Goal: Information Seeking & Learning: Learn about a topic

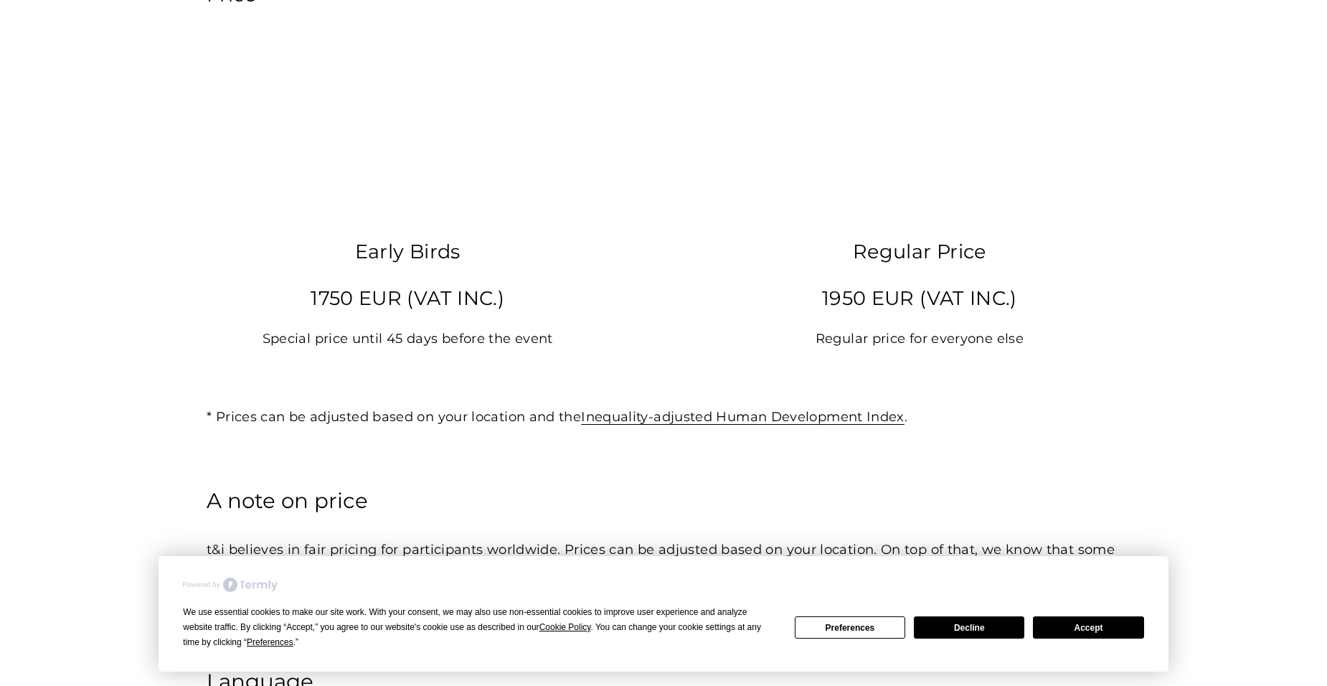
scroll to position [2152, 0]
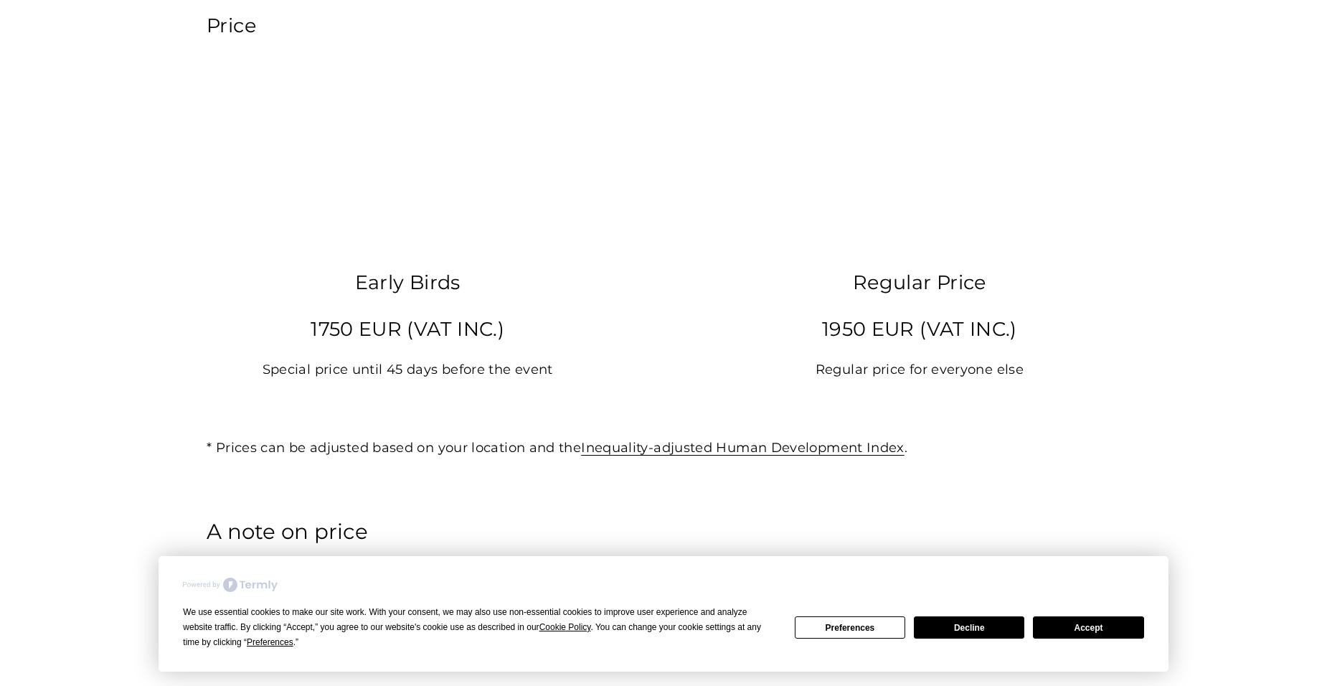
click at [366, 342] on p "1750 EUR (VAT INC.)" at bounding box center [408, 329] width 402 height 35
click at [868, 344] on p "1950 EUR (VAT INC.)" at bounding box center [920, 329] width 402 height 35
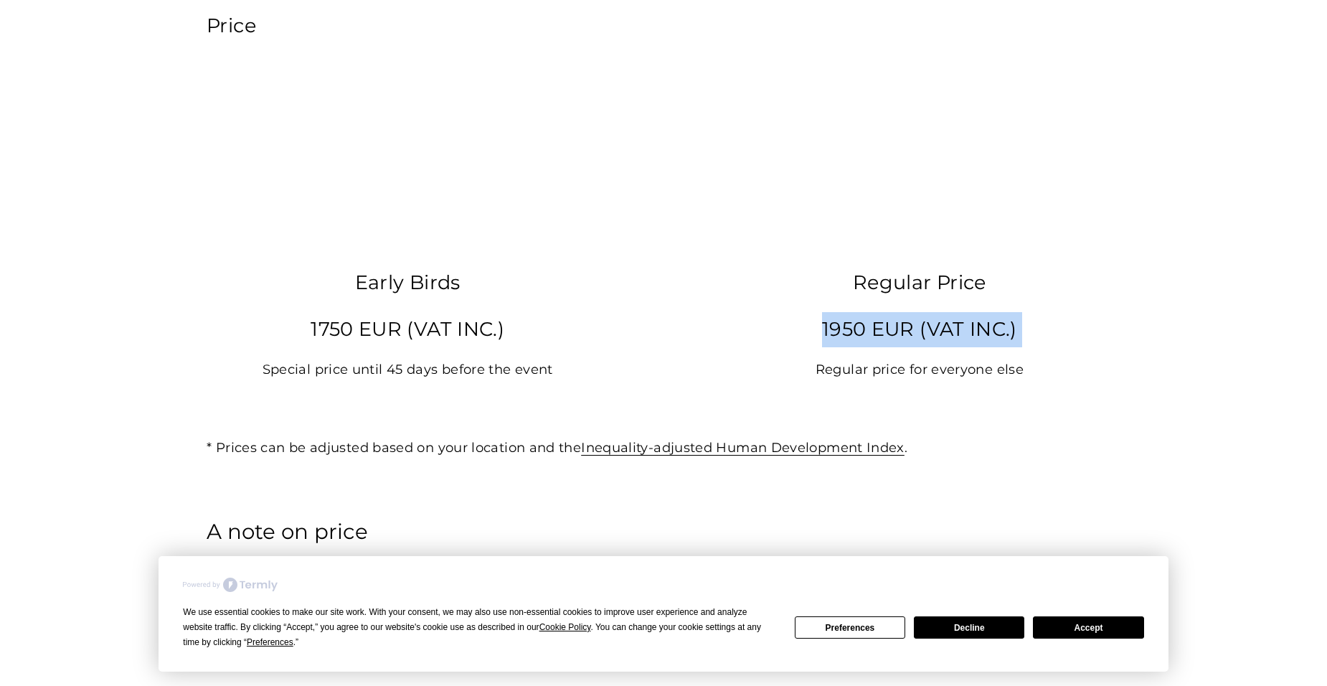
click at [868, 344] on p "1950 EUR (VAT INC.)" at bounding box center [920, 329] width 402 height 35
drag, startPoint x: 868, startPoint y: 344, endPoint x: 936, endPoint y: 398, distance: 87.3
click at [936, 398] on div "Regular Price 1950 EUR (VAT INC.) Regular price for everyone else" at bounding box center [920, 346] width 402 height 163
click at [926, 375] on p "Regular price for everyone else" at bounding box center [920, 370] width 402 height 24
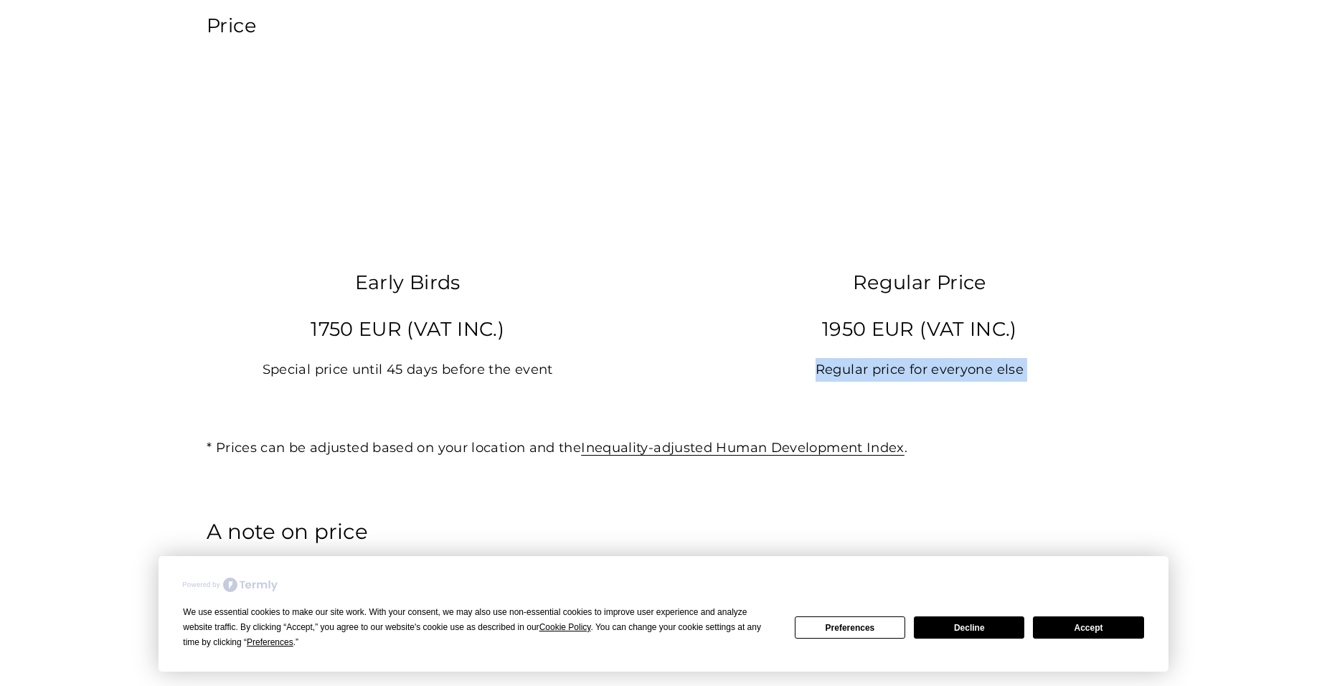
click at [926, 375] on p "Regular price for everyone else" at bounding box center [920, 370] width 402 height 24
drag, startPoint x: 926, startPoint y: 375, endPoint x: 923, endPoint y: 384, distance: 9.8
click at [923, 382] on p "Regular price for everyone else" at bounding box center [920, 370] width 402 height 24
click at [401, 382] on p "Special price until 45 days before the event" at bounding box center [408, 370] width 402 height 24
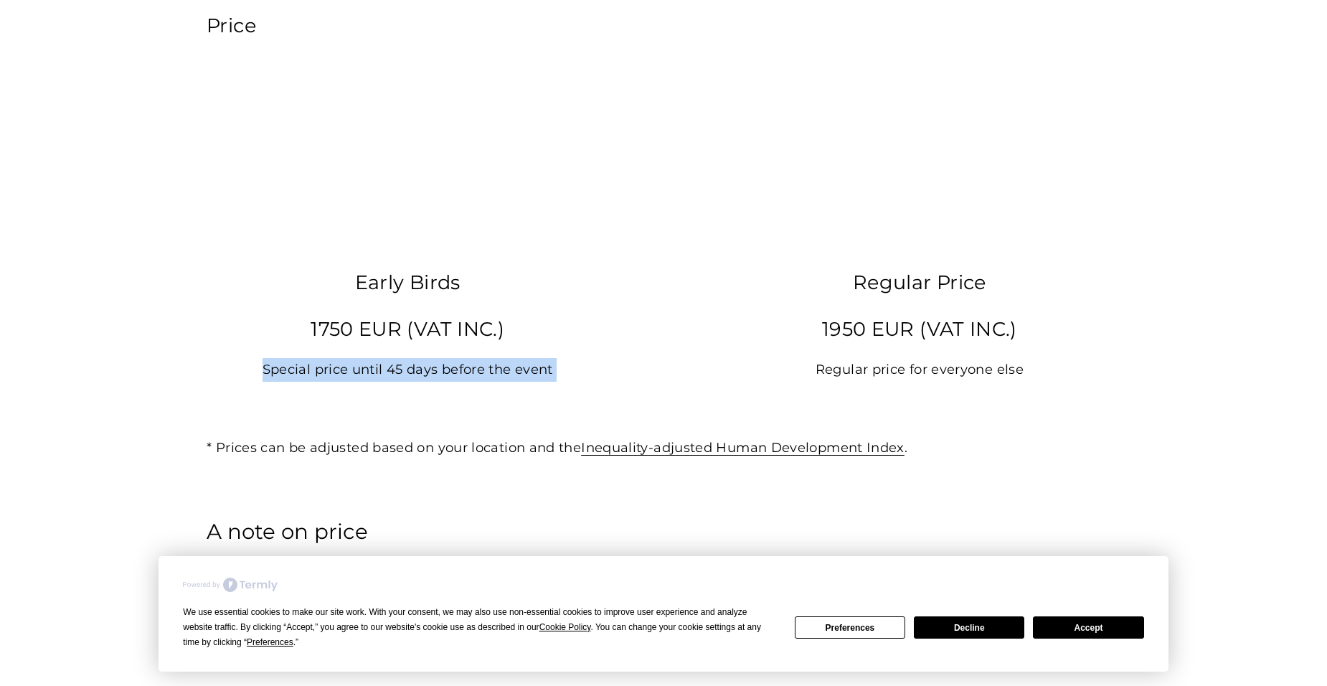
click at [401, 382] on p "Special price until 45 days before the event" at bounding box center [408, 370] width 402 height 24
click at [871, 347] on p "1950 EUR (VAT INC.)" at bounding box center [920, 329] width 402 height 35
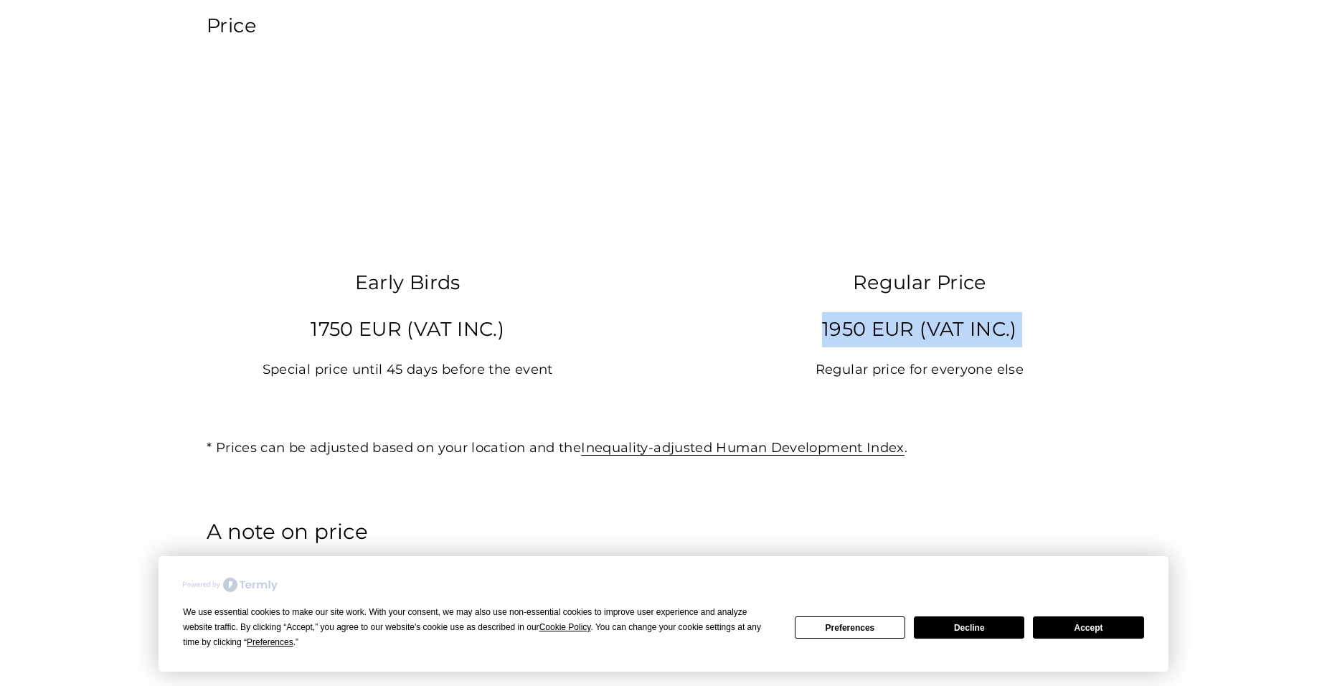
click at [871, 347] on p "1950 EUR (VAT INC.)" at bounding box center [920, 329] width 402 height 35
drag, startPoint x: 871, startPoint y: 348, endPoint x: 890, endPoint y: 377, distance: 34.8
click at [890, 377] on p "Regular price for everyone else" at bounding box center [920, 370] width 402 height 24
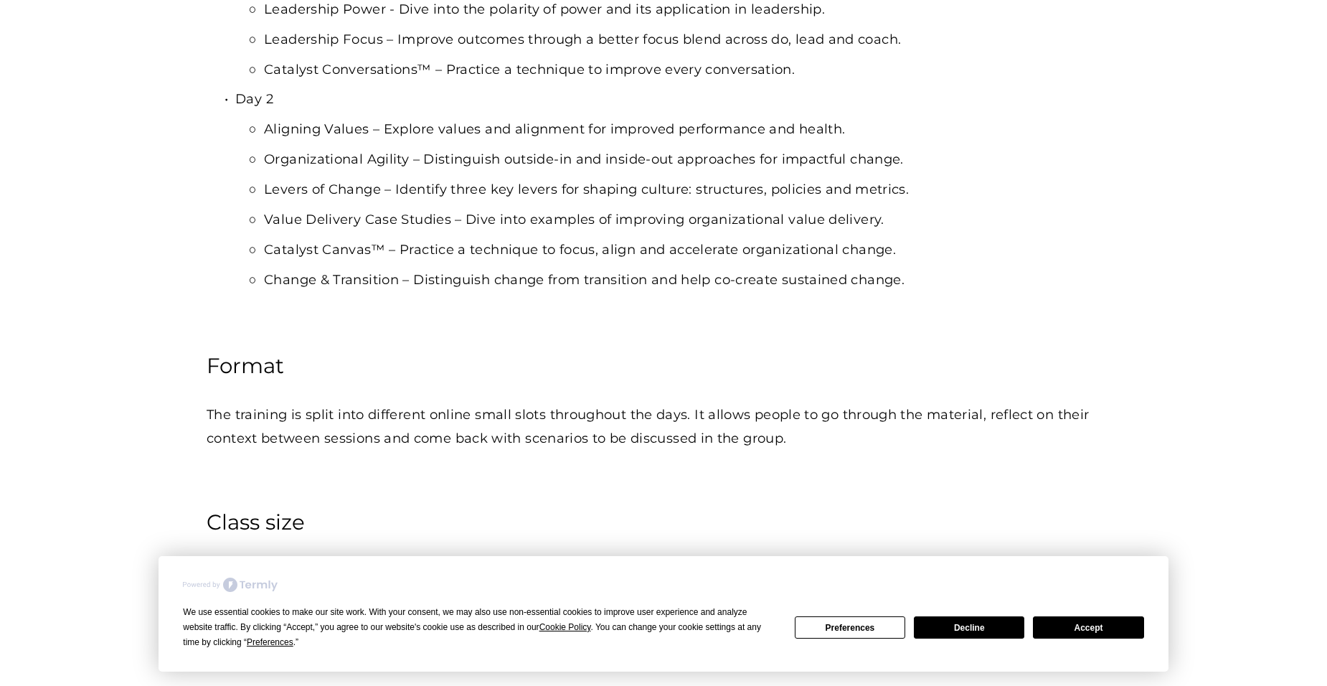
scroll to position [1506, 0]
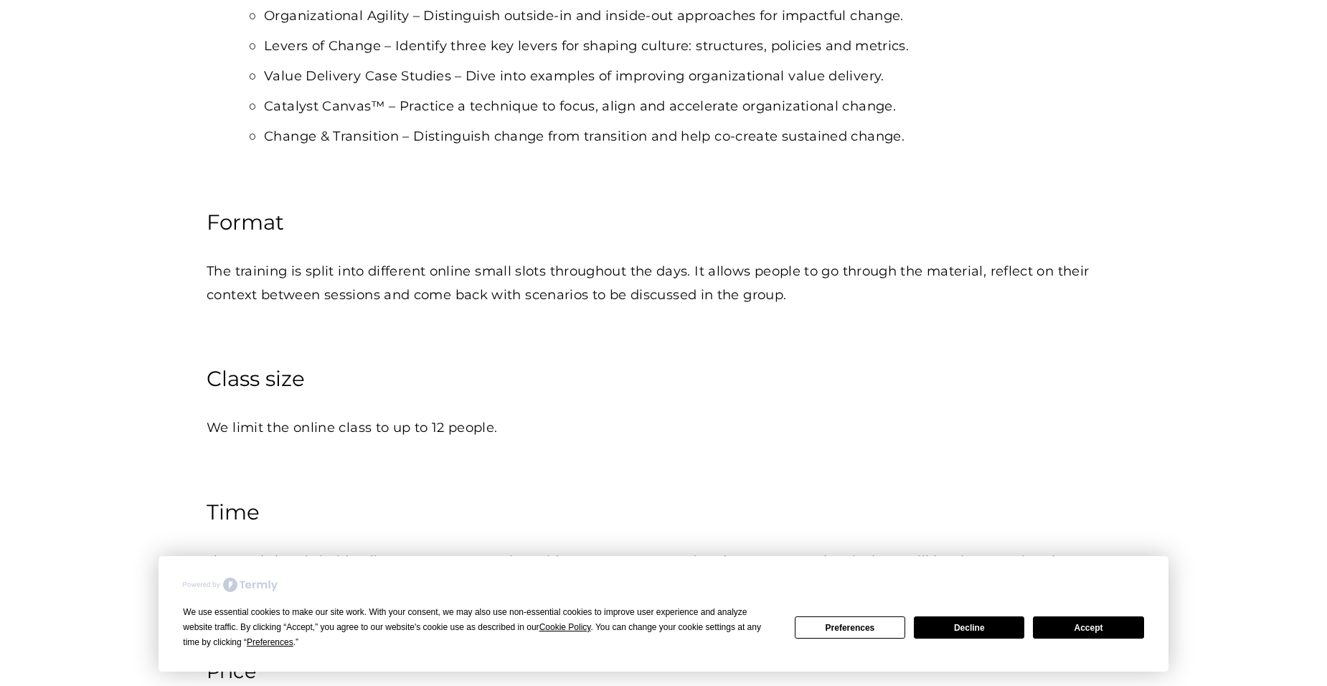
click at [437, 431] on p "We limit the online class to up to 12 people." at bounding box center [664, 428] width 914 height 24
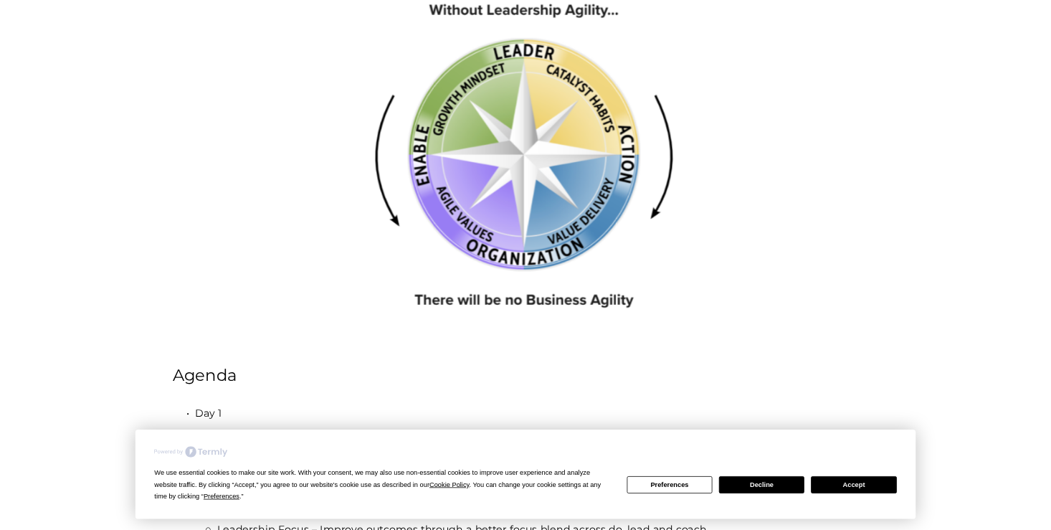
scroll to position [645, 0]
